Goal: Transaction & Acquisition: Purchase product/service

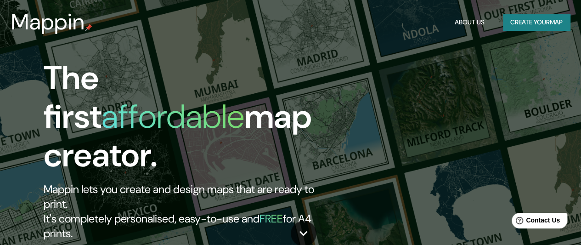
type input "culiacan"
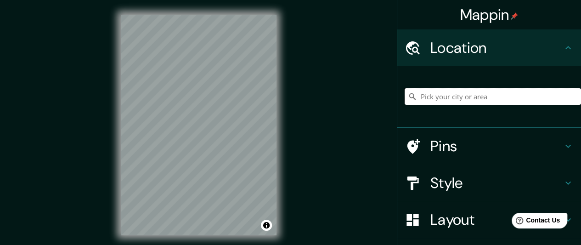
click at [473, 95] on input "Pick your city or area" at bounding box center [492, 96] width 176 height 17
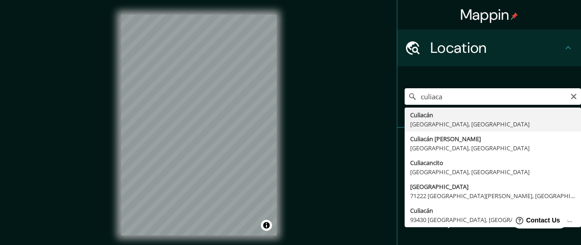
type input "[GEOGRAPHIC_DATA], [GEOGRAPHIC_DATA], [GEOGRAPHIC_DATA]"
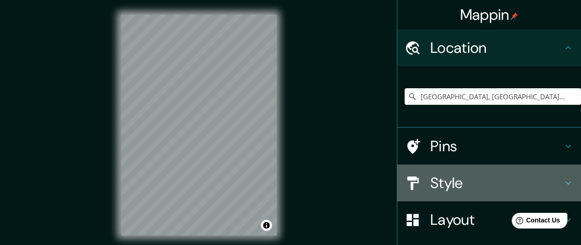
click at [563, 183] on icon at bounding box center [567, 182] width 11 height 11
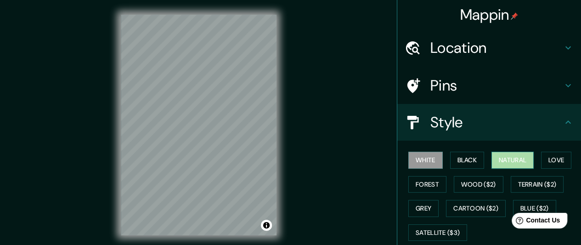
click at [515, 164] on button "Natural" at bounding box center [512, 159] width 42 height 17
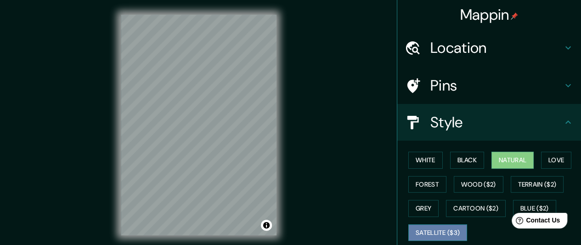
drag, startPoint x: 286, startPoint y: 152, endPoint x: 420, endPoint y: 227, distance: 154.1
click at [420, 227] on button "Satellite ($3)" at bounding box center [437, 232] width 59 height 17
